Goal: Find specific page/section: Find specific page/section

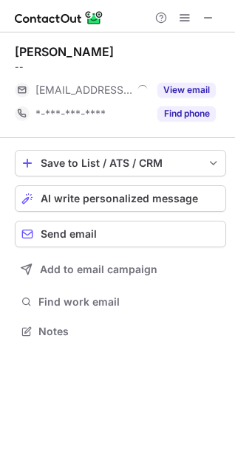
scroll to position [7, 7]
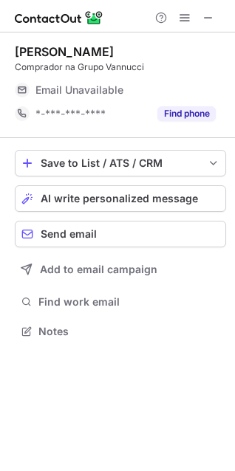
scroll to position [7, 7]
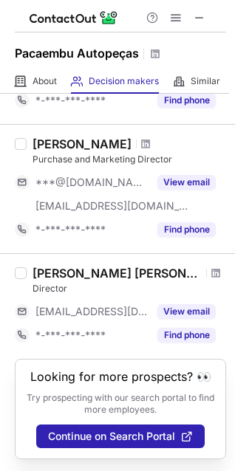
scroll to position [200, 0]
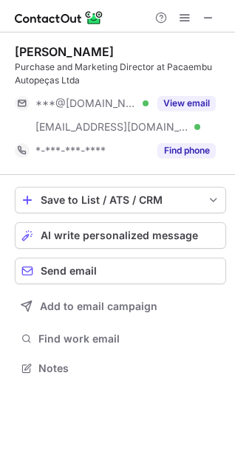
scroll to position [358, 235]
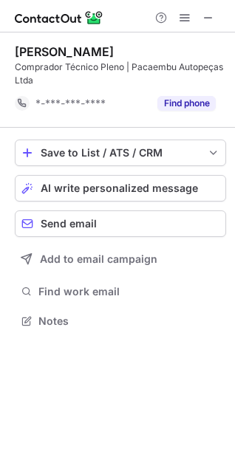
scroll to position [310, 235]
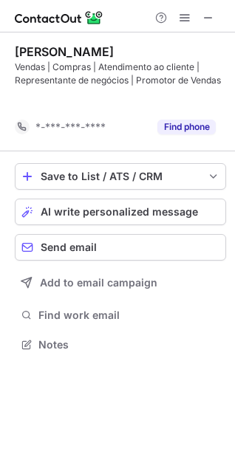
scroll to position [310, 235]
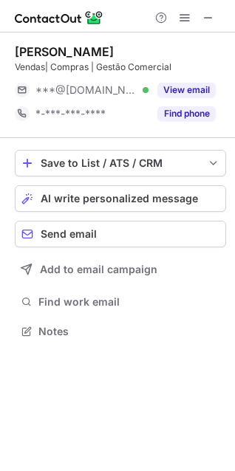
scroll to position [7, 7]
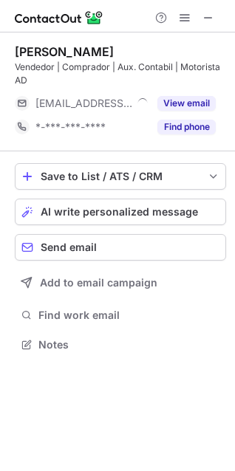
scroll to position [334, 235]
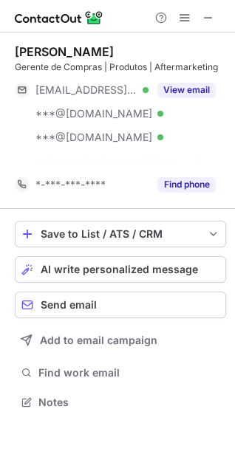
scroll to position [368, 235]
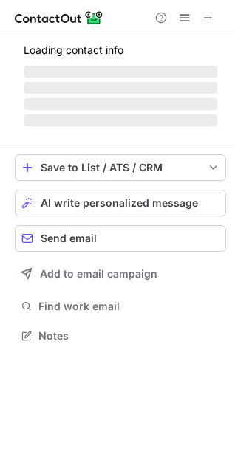
scroll to position [7, 7]
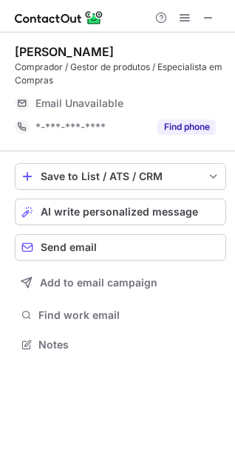
scroll to position [334, 235]
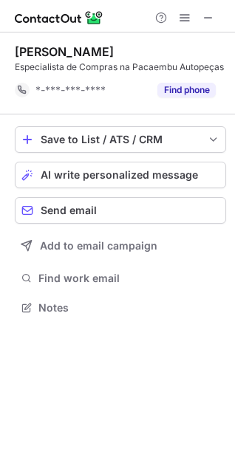
scroll to position [7, 7]
